Goal: Use online tool/utility

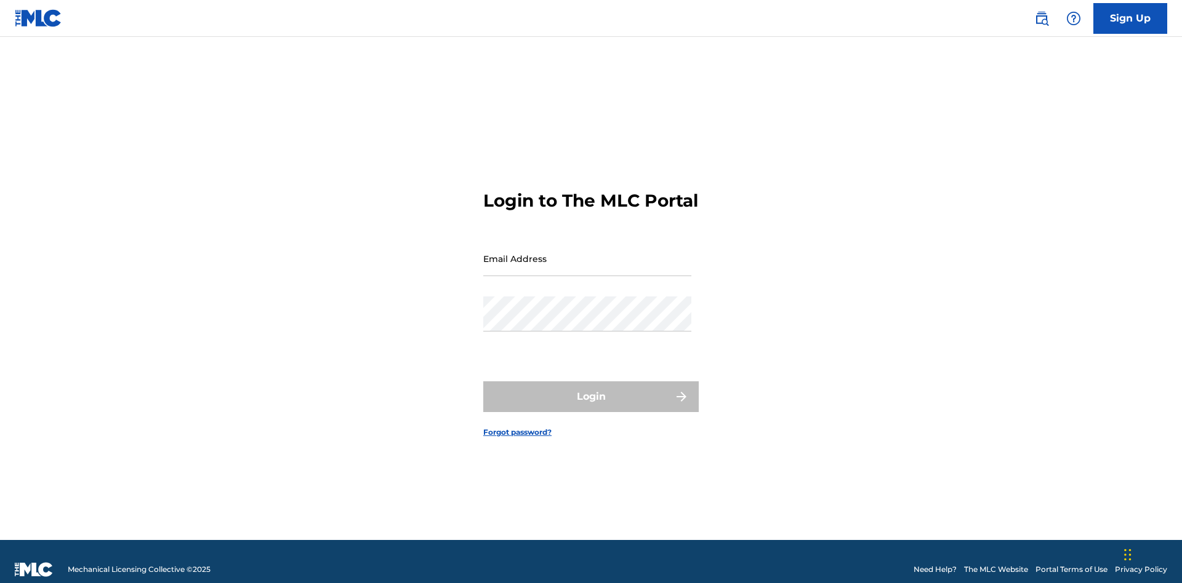
scroll to position [16, 0]
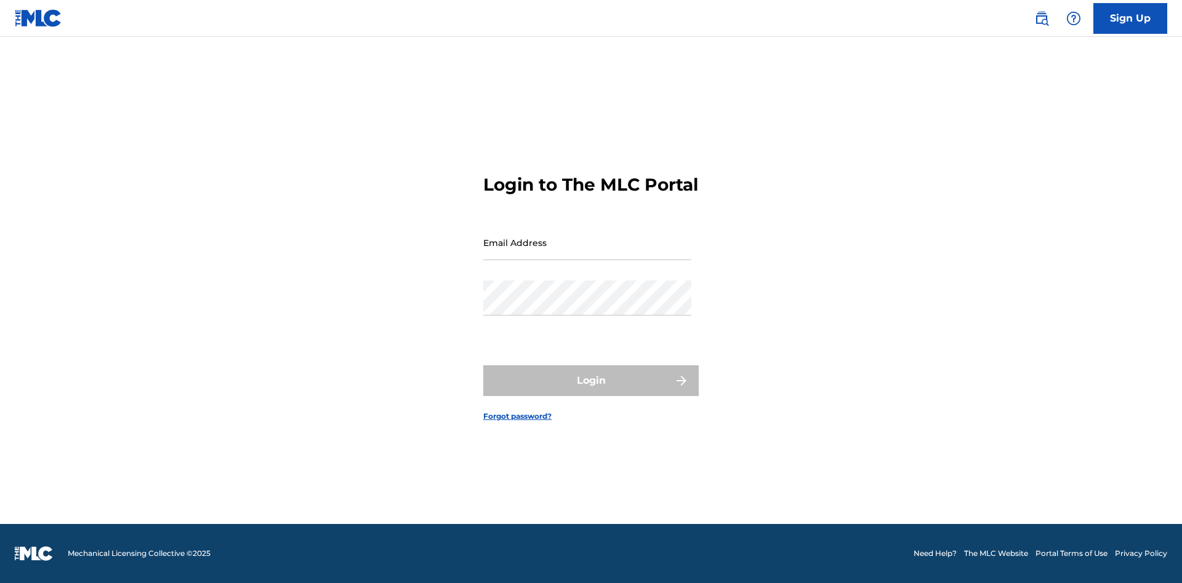
click at [587, 253] on input "Email Address" at bounding box center [587, 242] width 208 height 35
type input "Duke.McTesterson@gmail.com"
click at [591, 391] on button "Login" at bounding box center [590, 381] width 215 height 31
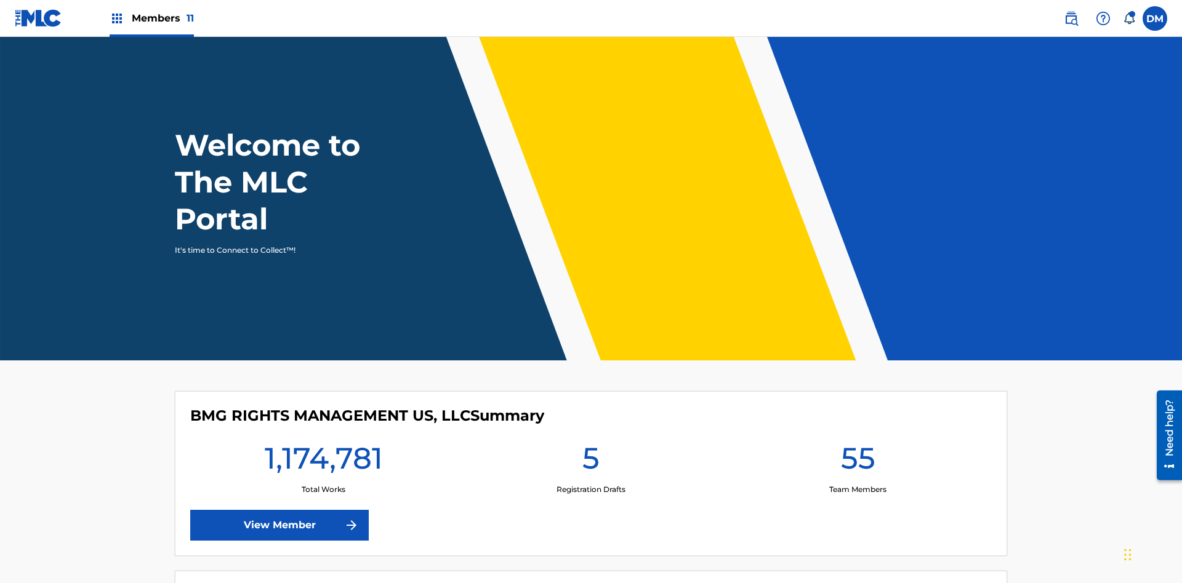
click at [151, 18] on span "Members 11" at bounding box center [163, 18] width 62 height 14
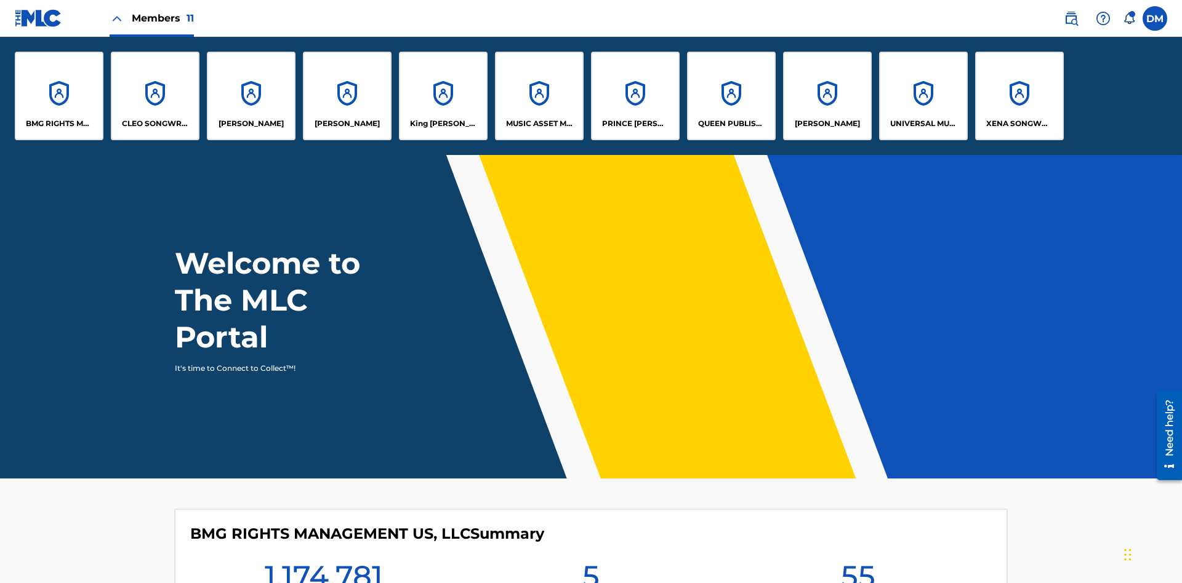
click at [443, 124] on p "King McTesterson" at bounding box center [443, 123] width 67 height 11
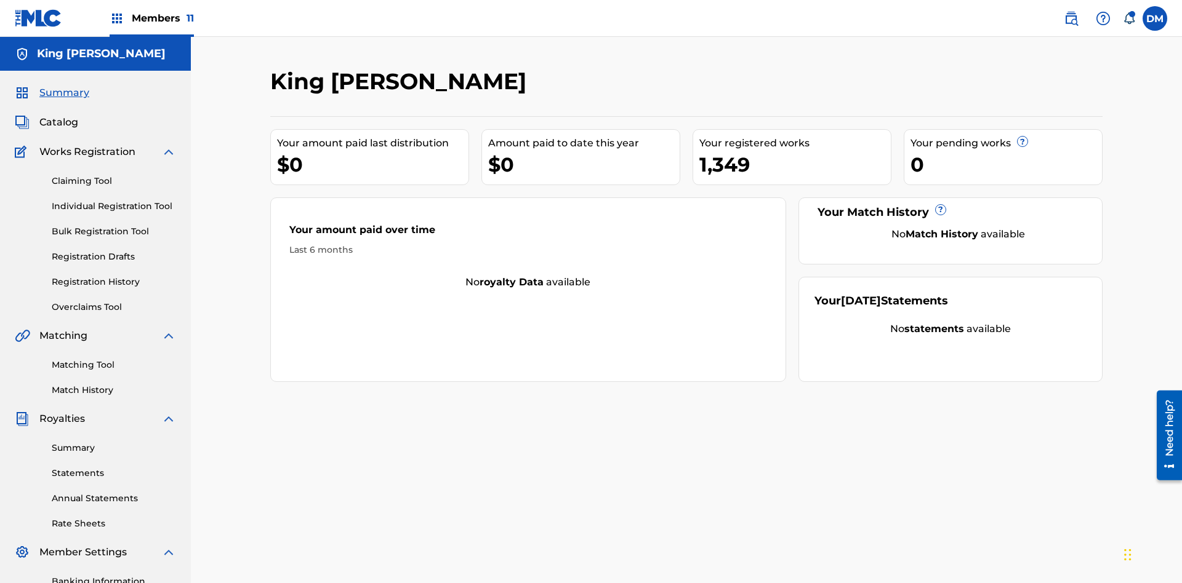
click at [114, 301] on link "Overclaims Tool" at bounding box center [114, 307] width 124 height 13
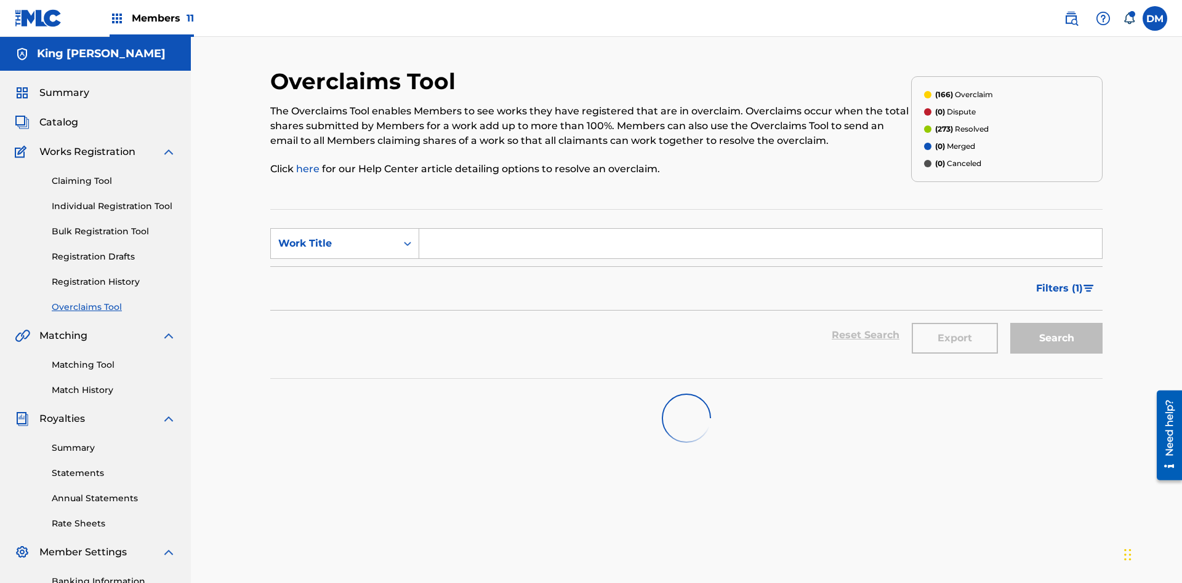
click at [1059, 281] on span "Filters ( 1 )" at bounding box center [1059, 288] width 47 height 15
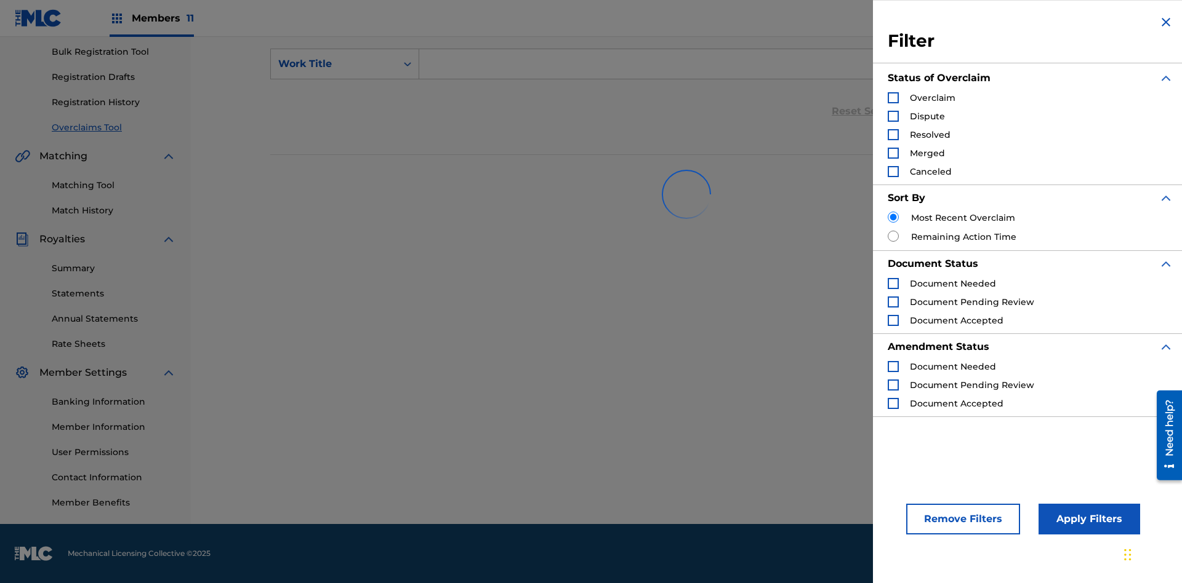
click at [893, 98] on div "Search Form" at bounding box center [893, 97] width 11 height 11
click at [1087, 519] on button "Apply Filters" at bounding box center [1089, 519] width 102 height 31
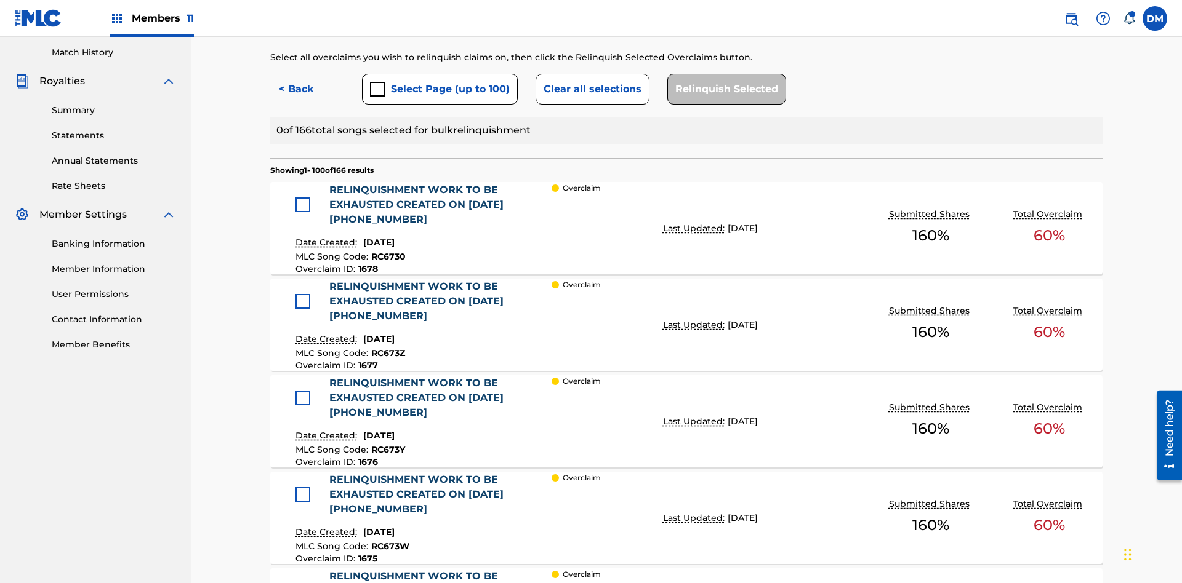
click at [439, 89] on button "Select Page (up to 100)" at bounding box center [440, 89] width 156 height 31
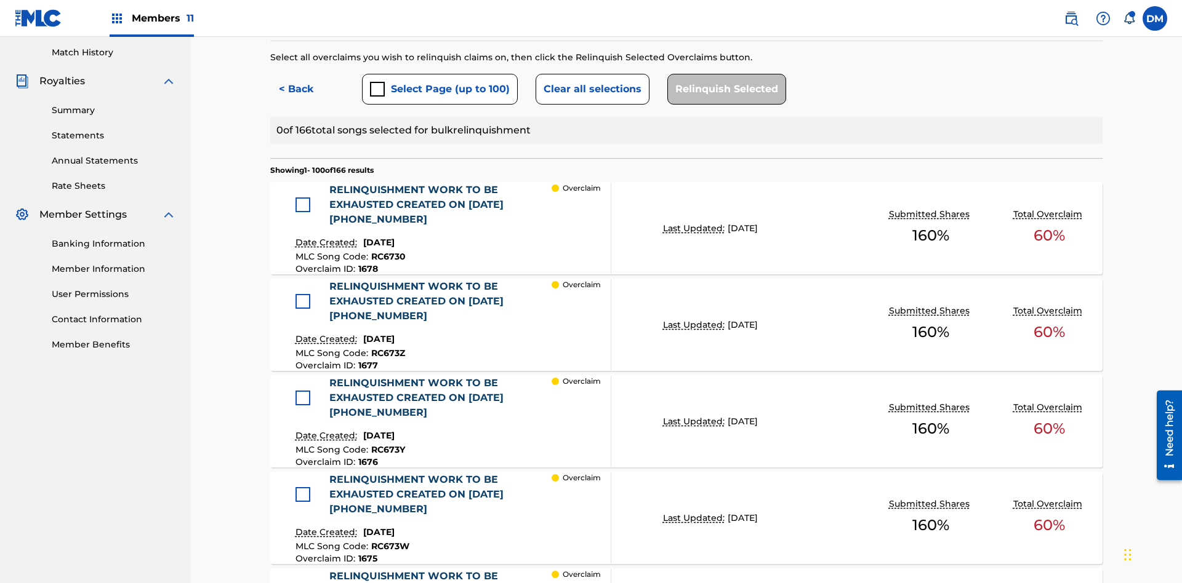
scroll to position [264, 0]
